Goal: Find contact information: Find contact information

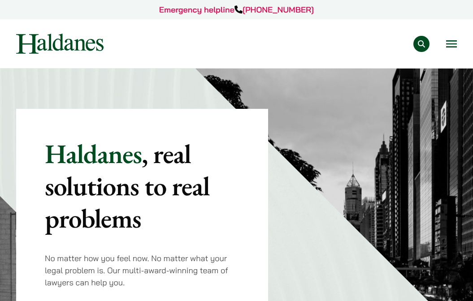
click at [457, 38] on div "Practice Areas Antitrust and Competition Law Civil Litigation & Dispute Resolut…" at bounding box center [237, 44] width 456 height 20
click at [452, 42] on button "Open menu" at bounding box center [451, 43] width 11 height 7
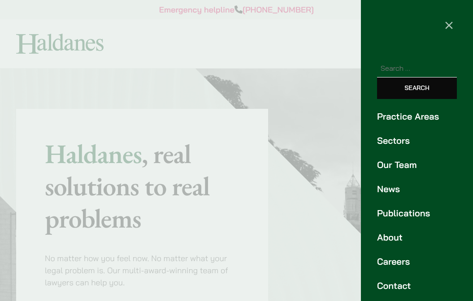
click at [395, 288] on link "Contact" at bounding box center [417, 285] width 80 height 13
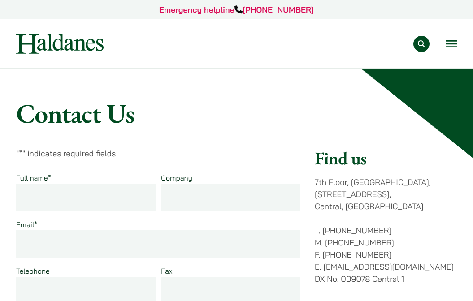
click at [465, 42] on div "Emergency helpline [PHONE_NUMBER] Practice Areas Antitrust and Competition Law …" at bounding box center [236, 34] width 473 height 68
click at [462, 44] on div "Practice Areas Antitrust and Competition Law Civil Litigation & Dispute Resolut…" at bounding box center [237, 44] width 456 height 20
click at [455, 46] on button "Open menu" at bounding box center [451, 43] width 11 height 7
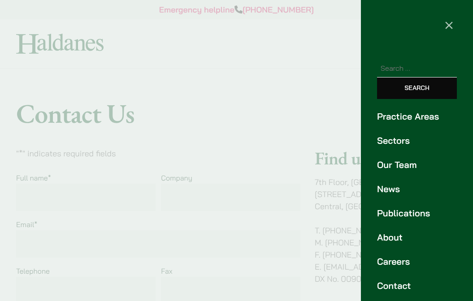
click at [448, 20] on button "×" at bounding box center [449, 24] width 48 height 48
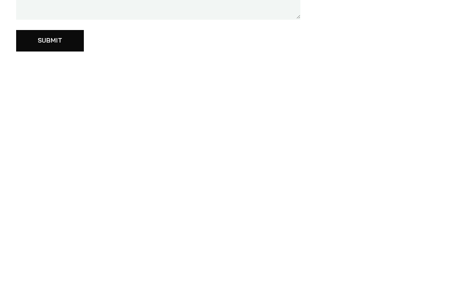
scroll to position [412, 0]
